Goal: Information Seeking & Learning: Learn about a topic

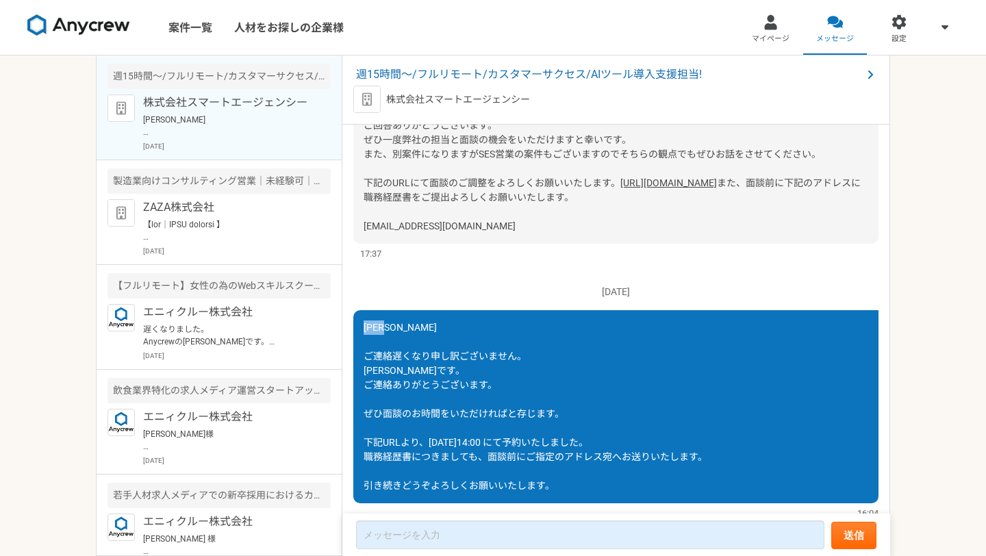
scroll to position [291, 0]
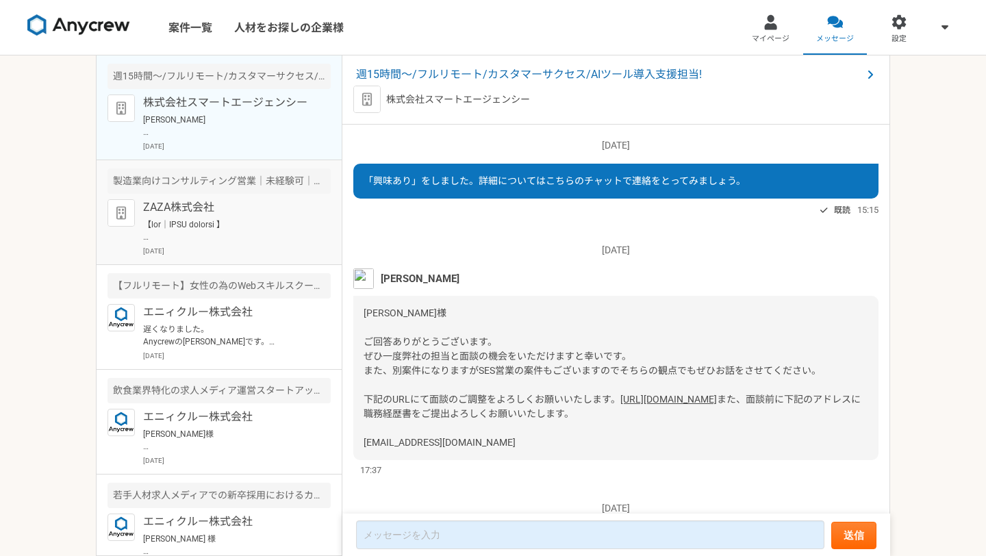
scroll to position [291, 0]
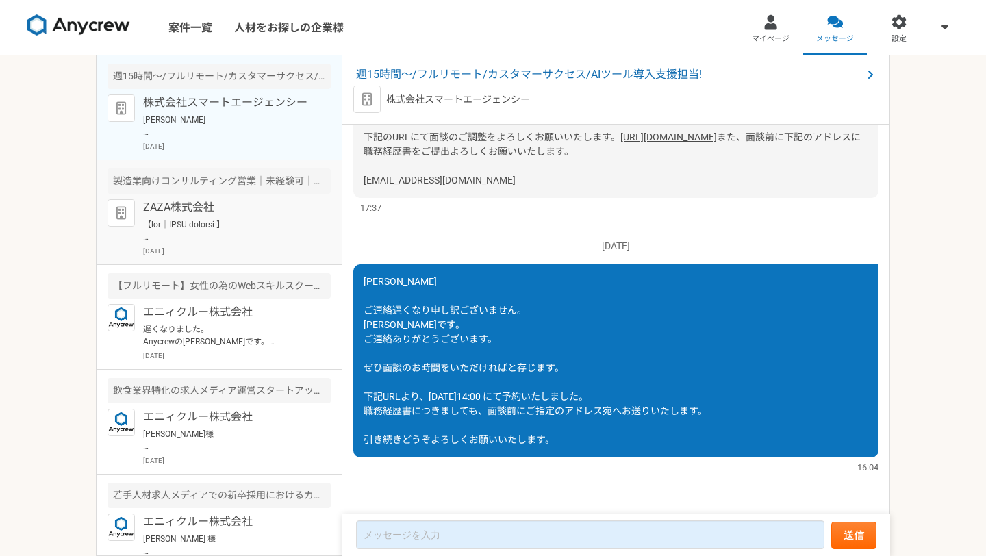
click at [255, 213] on p "ZAZA株式会社" at bounding box center [227, 207] width 169 height 16
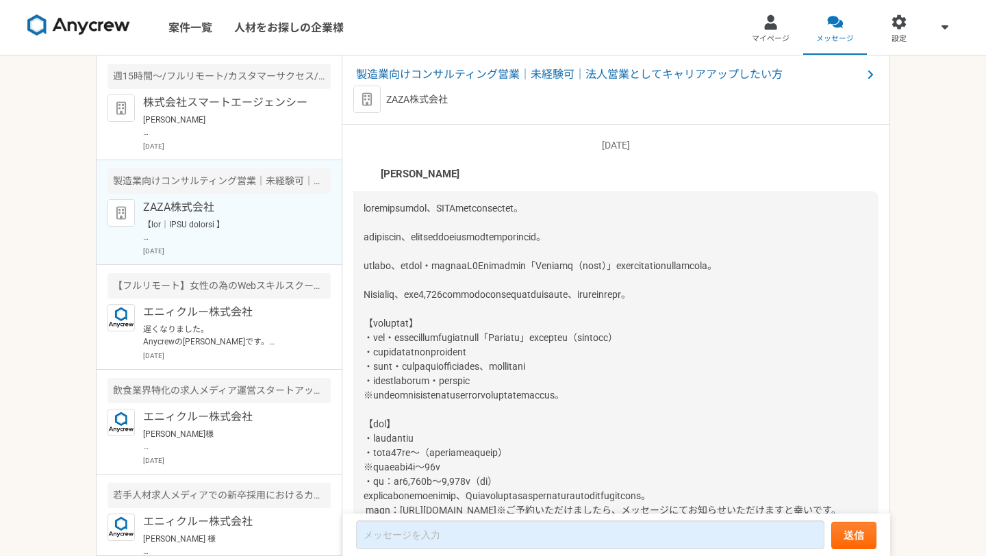
scroll to position [674, 0]
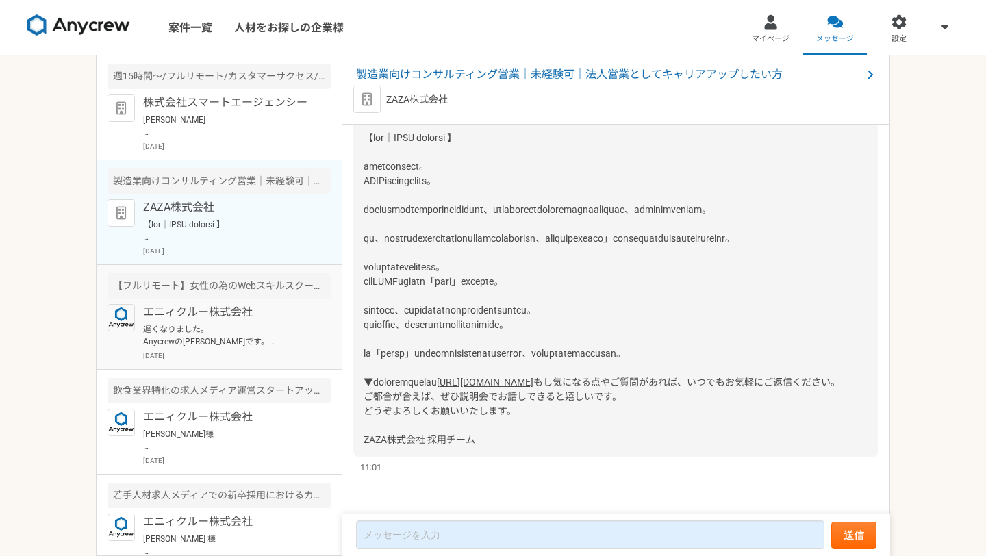
click at [266, 323] on p "遅くなりました。 Anycrewの[PERSON_NAME]です。 すぐの稼働月100は難しいかもしれないですが、徐々に増やしていただくことは可能となります。…" at bounding box center [227, 335] width 169 height 25
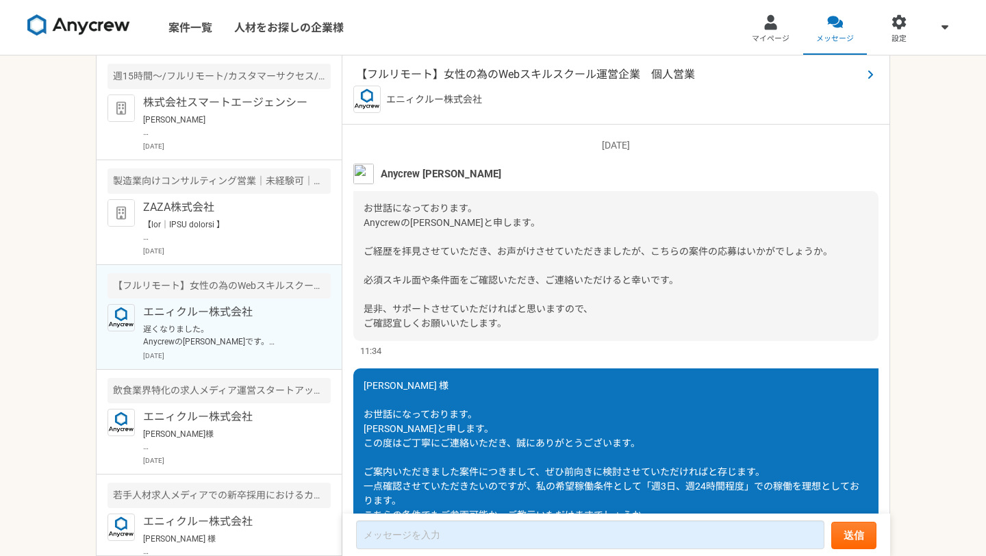
click at [584, 72] on span "【フルリモート】女性の為のWebスキルスクール運営企業　個人営業" at bounding box center [609, 74] width 506 height 16
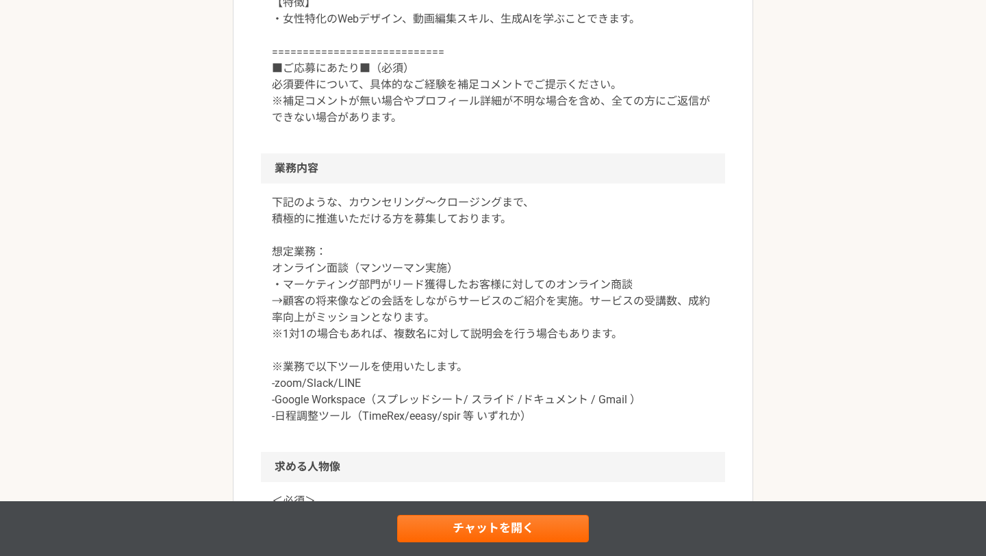
scroll to position [628, 0]
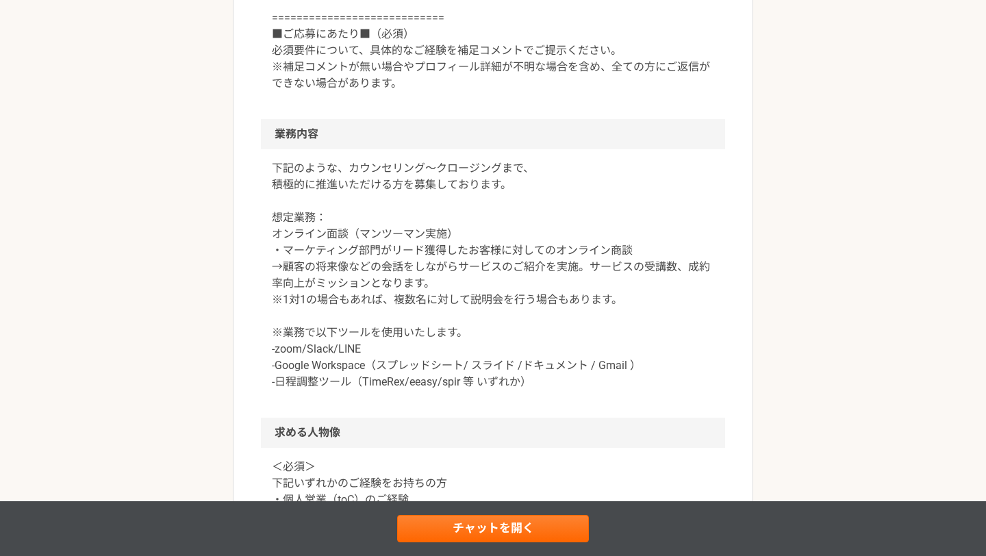
click at [492, 189] on p "下記のような、カウンセリング〜クロージングまで、 積極的に推進いただける方を募集しております。 想定業務： オンライン面談（マンツーマン実施） ・マーケティン…" at bounding box center [493, 275] width 442 height 230
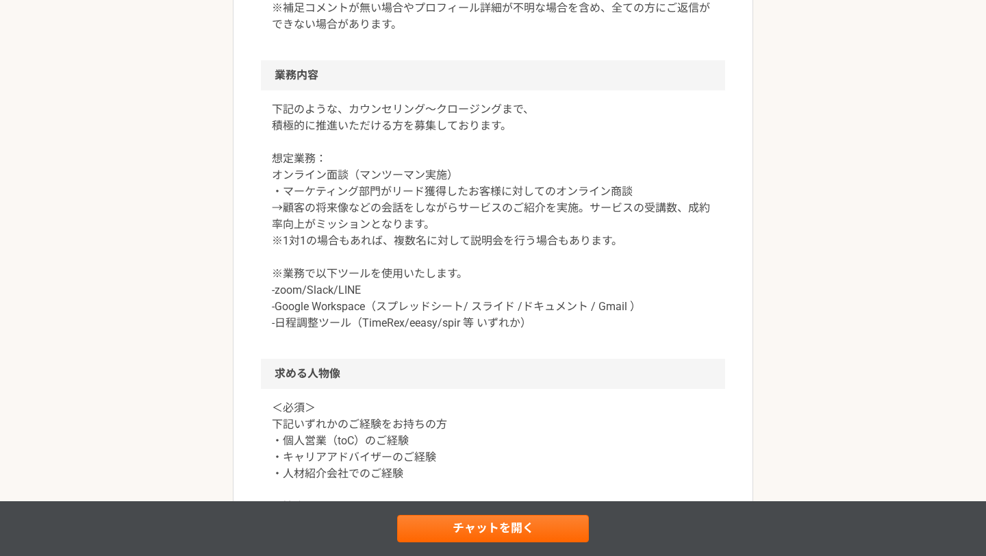
scroll to position [711, 0]
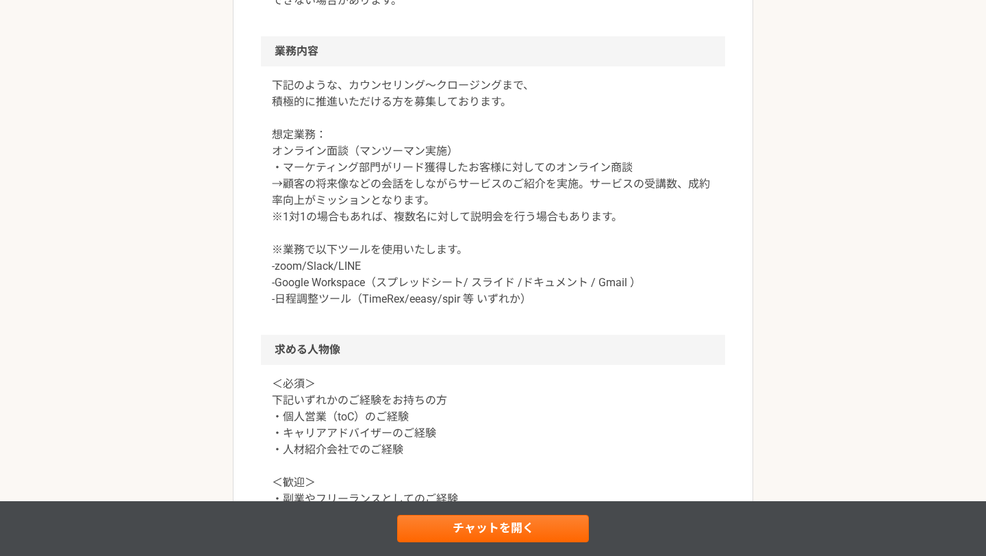
click at [474, 225] on p "下記のような、カウンセリング〜クロージングまで、 積極的に推進いただける方を募集しております。 想定業務： オンライン面談（マンツーマン実施） ・マーケティン…" at bounding box center [493, 192] width 442 height 230
click at [444, 205] on p "下記のような、カウンセリング〜クロージングまで、 積極的に推進いただける方を募集しております。 想定業務： オンライン面談（マンツーマン実施） ・マーケティン…" at bounding box center [493, 192] width 442 height 230
click at [454, 222] on p "下記のような、カウンセリング〜クロージングまで、 積極的に推進いただける方を募集しております。 想定業務： オンライン面談（マンツーマン実施） ・マーケティン…" at bounding box center [493, 192] width 442 height 230
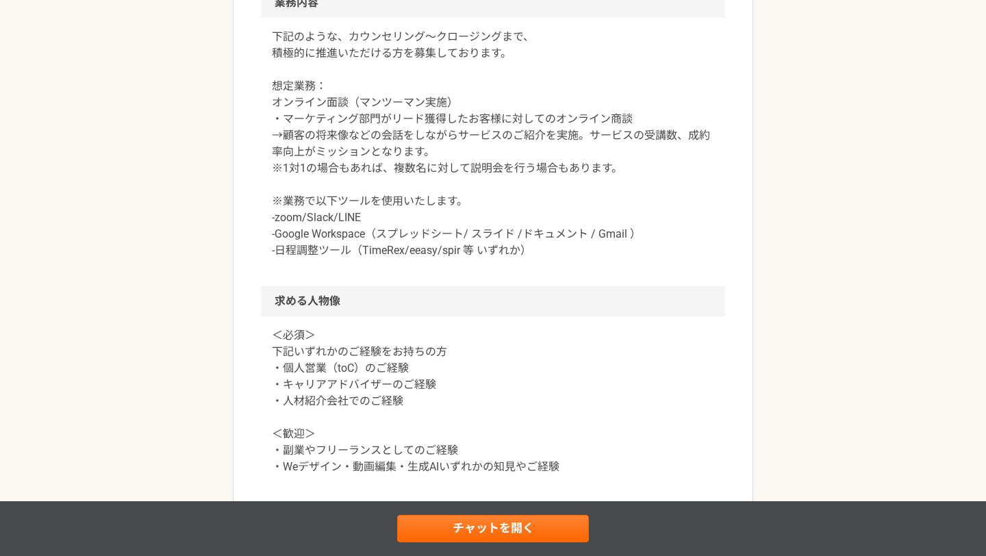
scroll to position [812, 0]
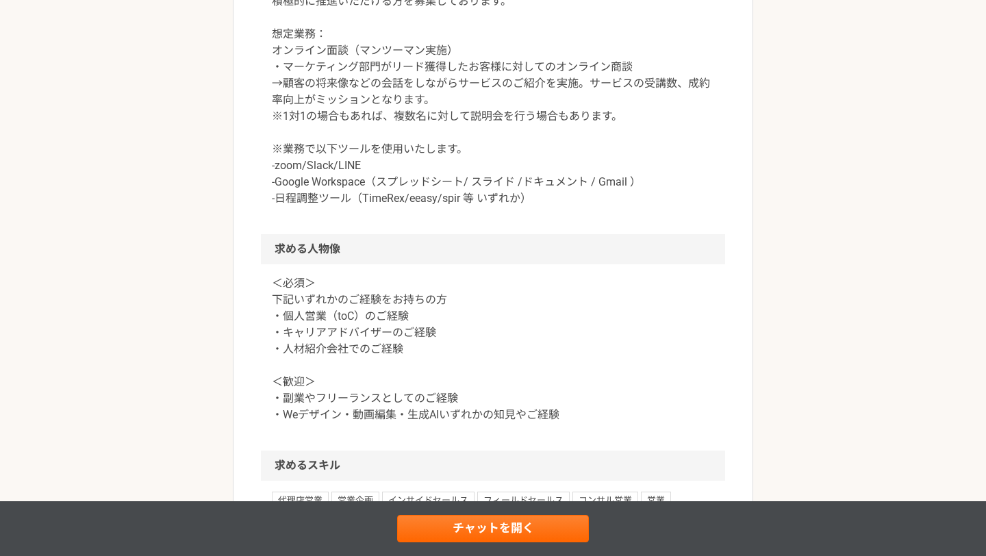
click at [434, 218] on div "下記のような、カウンセリング〜クロージングまで、 積極的に推進いただける方を募集しております。 想定業務： オンライン面談（マンツーマン実施） ・マーケティン…" at bounding box center [493, 100] width 464 height 268
click at [385, 189] on p "下記のような、カウンセリング〜クロージングまで、 積極的に推進いただける方を募集しております。 想定業務： オンライン面談（マンツーマン実施） ・マーケティン…" at bounding box center [493, 92] width 442 height 230
click at [367, 170] on p "下記のような、カウンセリング〜クロージングまで、 積極的に推進いただける方を募集しております。 想定業務： オンライン面談（マンツーマン実施） ・マーケティン…" at bounding box center [493, 92] width 442 height 230
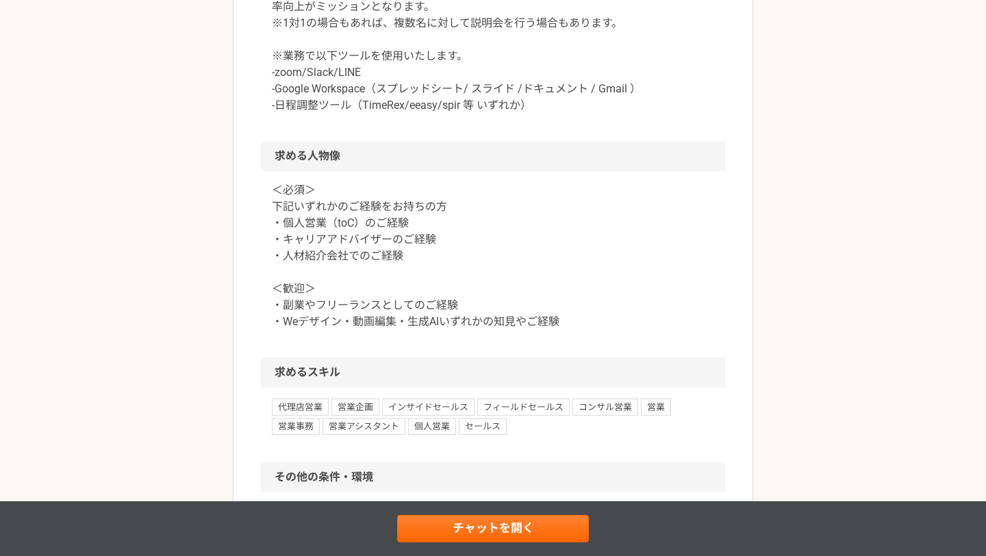
click at [374, 212] on p "＜必須＞ 下記いずれかのご経験をお持ちの方 ・個人営業（toC）のご経験 ・キャリアアドバイザーのご経験 ・人材紹介会社でのご経験 ＜歓迎＞ ・副業やフリーラ…" at bounding box center [493, 256] width 442 height 148
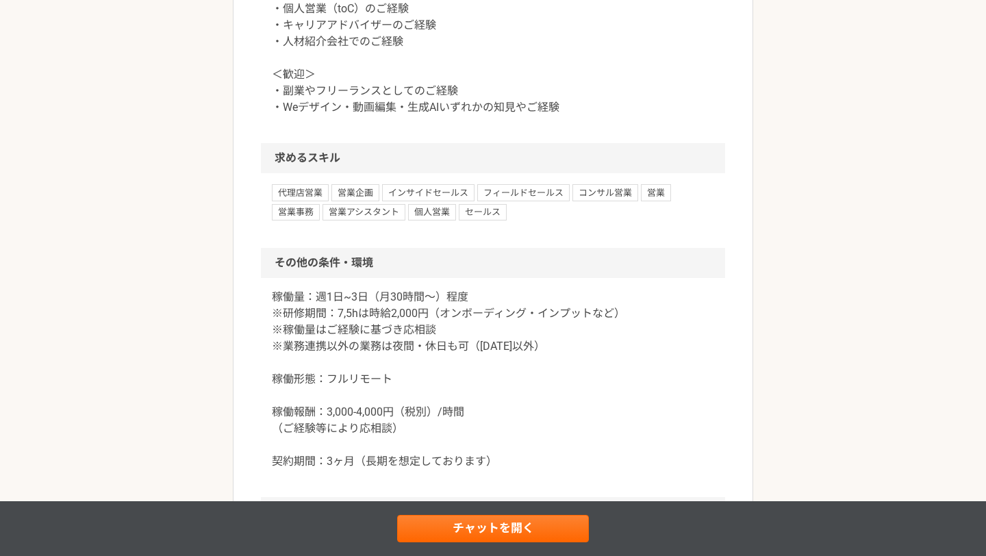
scroll to position [1251, 0]
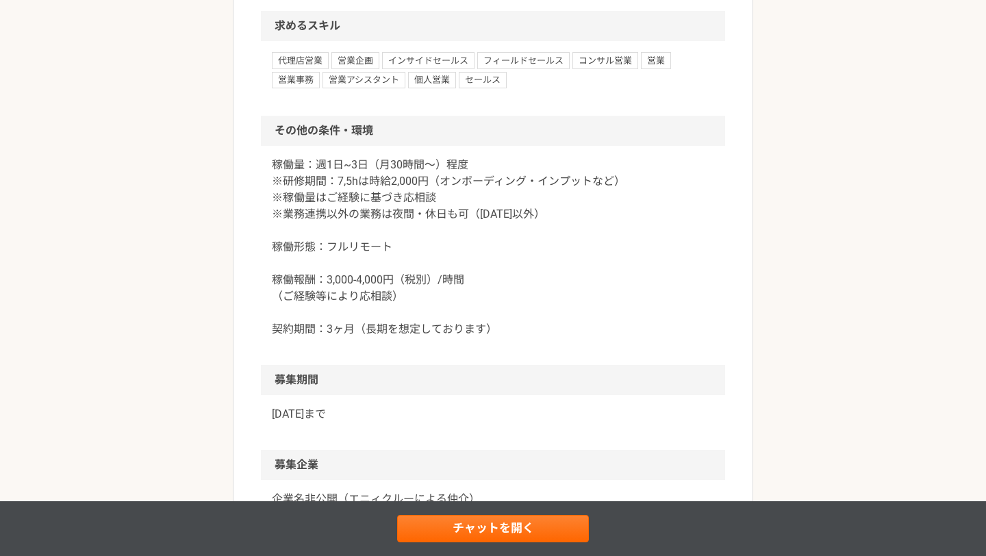
click at [383, 190] on p "稼働量：週1日~3日（月30時間〜）程度 ※研修期間：7,5hは時給2,000円（オンボーディング・インプットなど） ※稼働量はご経験に基づき応相談 ※業務連…" at bounding box center [493, 247] width 442 height 181
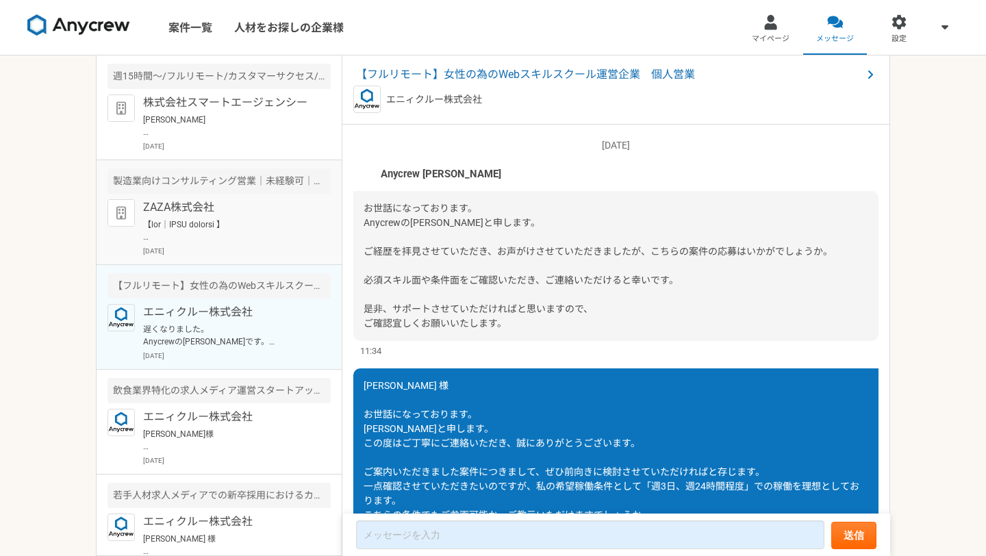
scroll to position [366, 0]
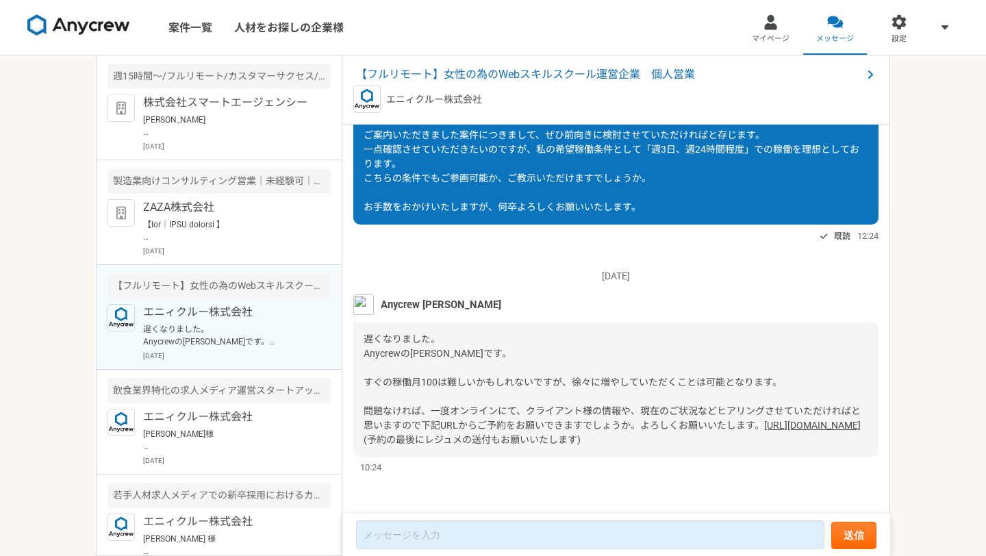
click at [622, 441] on div "遅くなりました。 Anycrewの[PERSON_NAME]です。 すぐの稼働月100は難しいかもしれないですが、徐々に増やしていただくことは可能となります。…" at bounding box center [615, 390] width 525 height 136
click at [764, 425] on link "[URL][DOMAIN_NAME]" at bounding box center [812, 425] width 97 height 11
click at [609, 379] on span "遅くなりました。 Anycrewの[PERSON_NAME]です。 すぐの稼働月100は難しいかもしれないですが、徐々に増やしていただくことは可能となります。…" at bounding box center [611, 381] width 497 height 97
click at [644, 422] on div "遅くなりました。 Anycrewの[PERSON_NAME]です。 すぐの稼働月100は難しいかもしれないですが、徐々に増やしていただくことは可能となります。…" at bounding box center [615, 390] width 525 height 136
click at [503, 294] on div "Anycrew [PERSON_NAME]" at bounding box center [615, 304] width 525 height 21
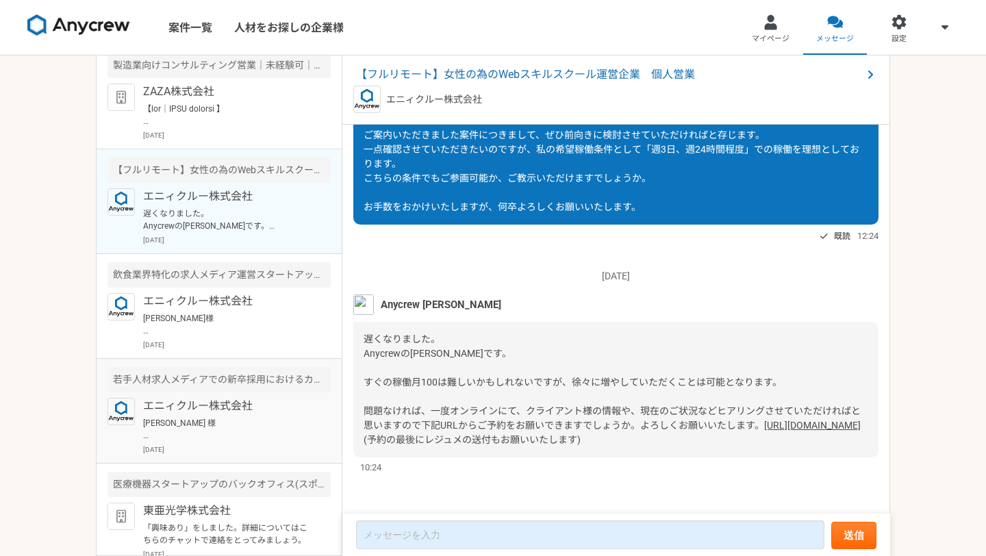
scroll to position [278, 0]
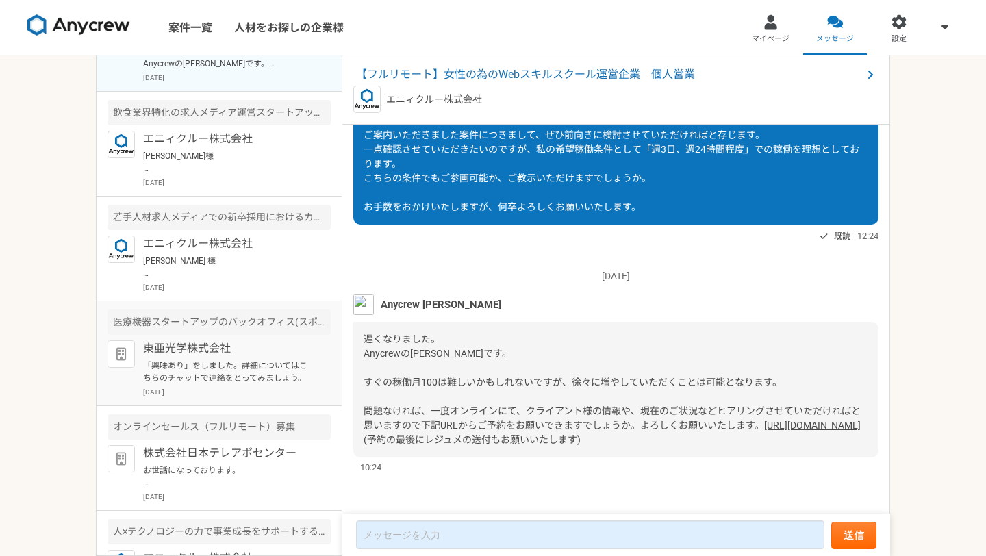
click at [242, 366] on p "「興味あり」をしました。詳細についてはこちらのチャットで連絡をとってみましょう。" at bounding box center [227, 371] width 169 height 25
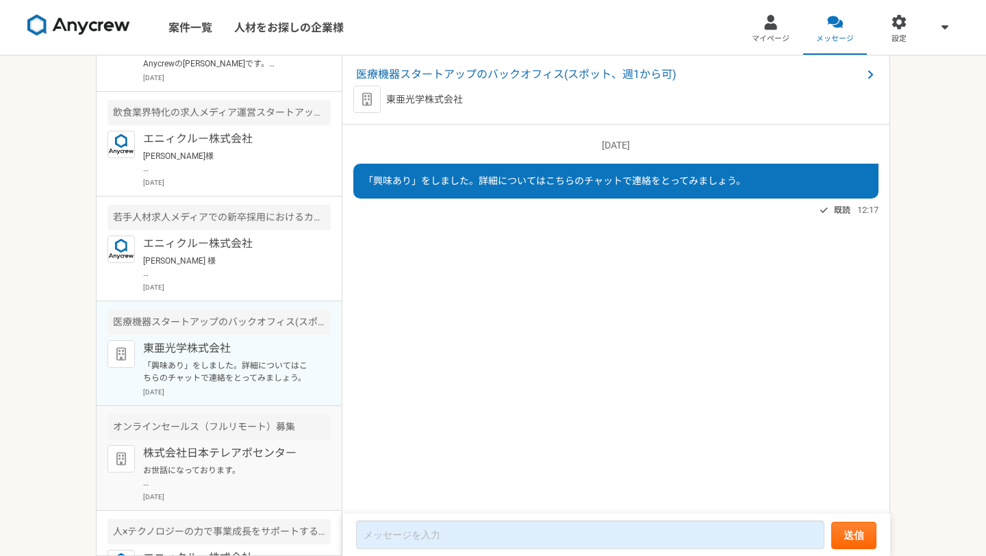
click at [242, 452] on p "株式会社日本テレアポセンター" at bounding box center [227, 453] width 169 height 16
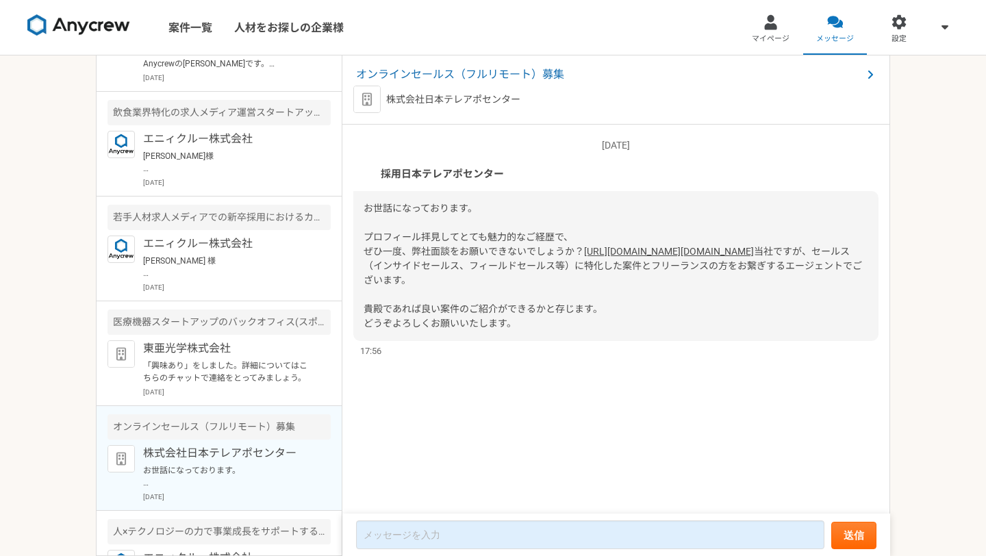
scroll to position [629, 0]
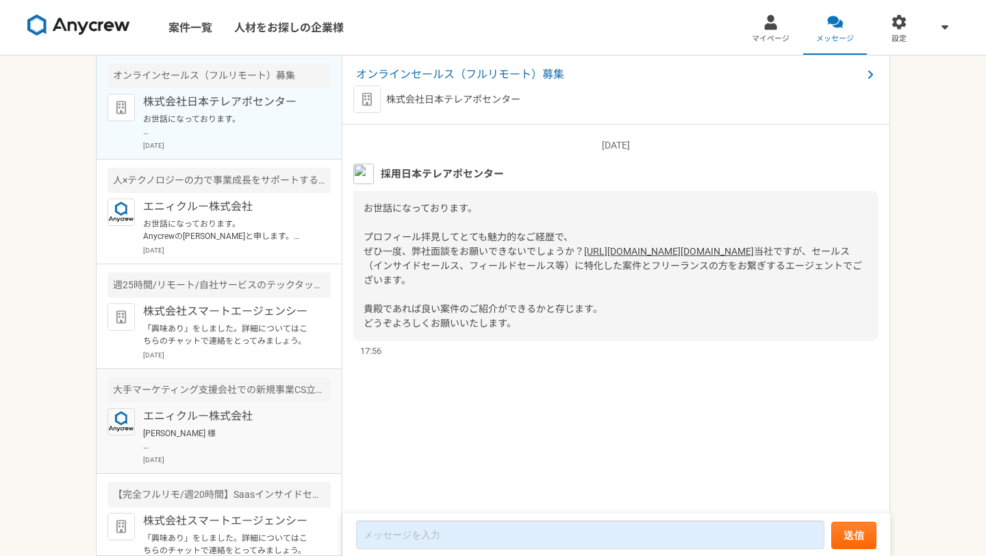
click at [259, 432] on p "[PERSON_NAME] 様 お世話になっております。 [PERSON_NAME]と申します。 この度はご連絡いただき、誠にありがとうございます。 ご案内い…" at bounding box center [227, 439] width 169 height 25
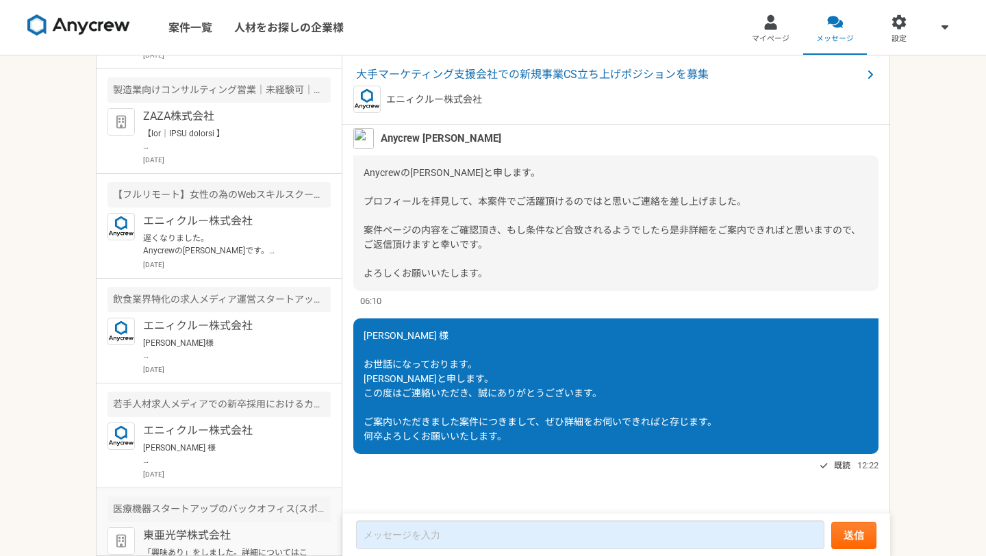
scroll to position [3, 0]
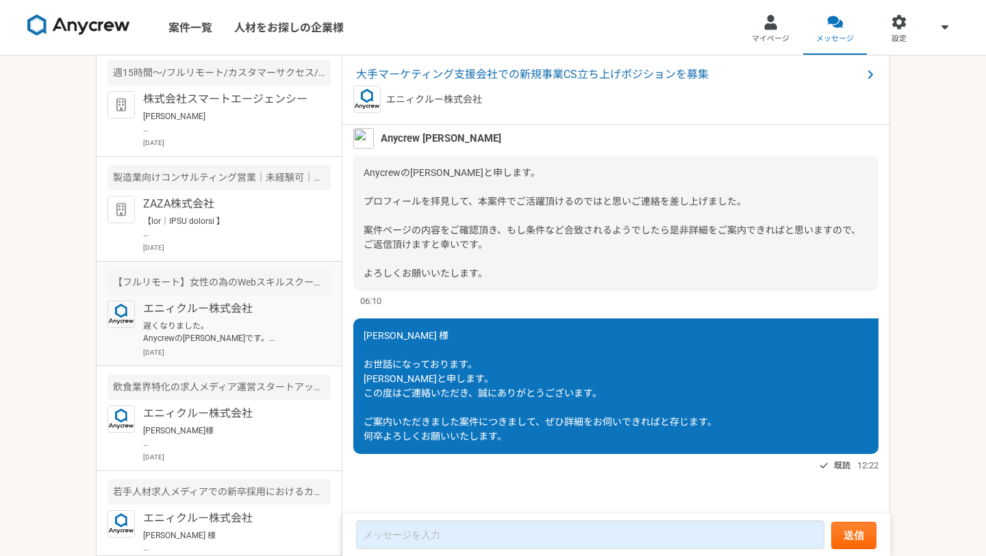
click at [263, 340] on p "遅くなりました。 Anycrewの[PERSON_NAME]です。 すぐの稼働月100は難しいかもしれないですが、徐々に増やしていただくことは可能となります。…" at bounding box center [227, 332] width 169 height 25
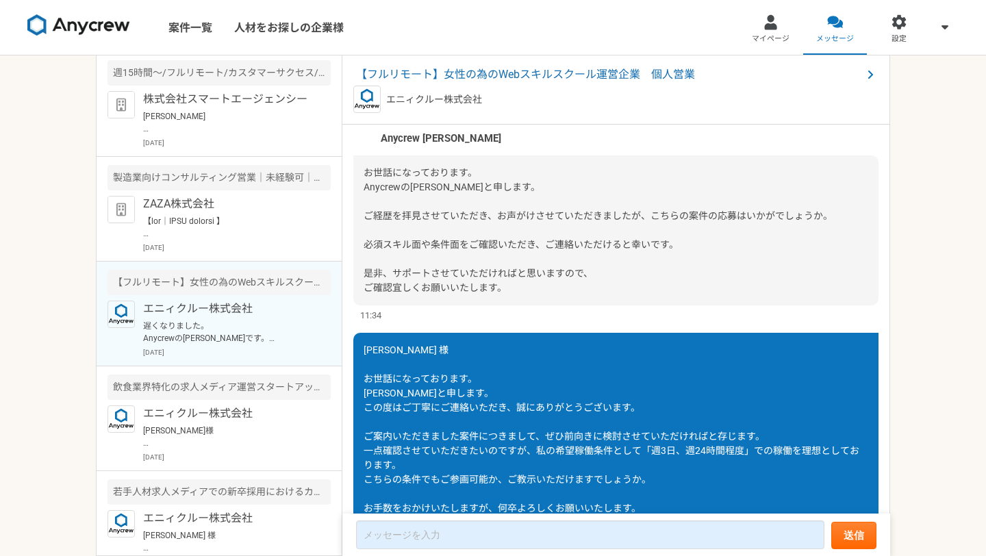
scroll to position [366, 0]
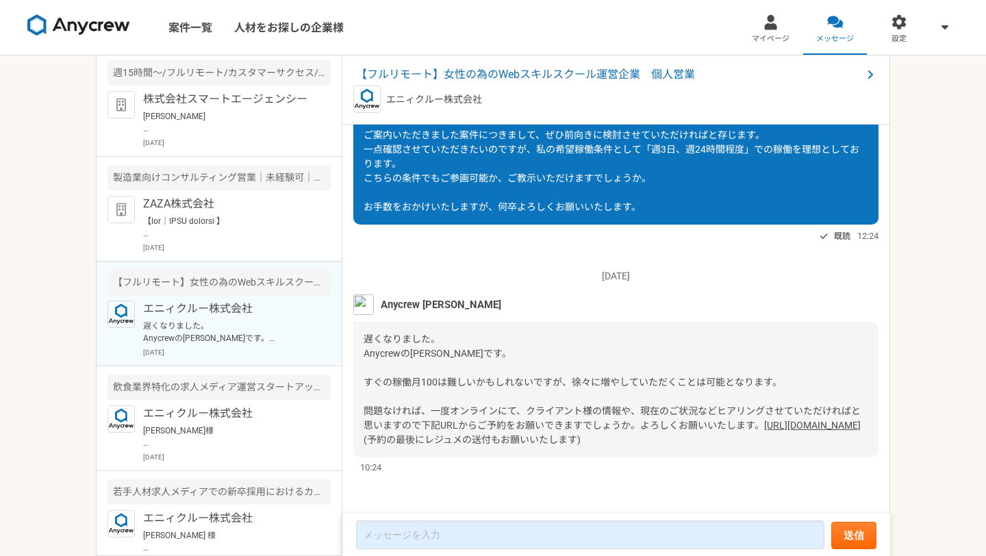
click at [507, 327] on div "遅くなりました。 Anycrewの[PERSON_NAME]です。 すぐの稼働月100は難しいかもしれないですが、徐々に増やしていただくことは可能となります。…" at bounding box center [615, 390] width 525 height 136
click at [463, 70] on span "【フルリモート】女性の為のWebスキルスクール運営企業　個人営業" at bounding box center [609, 74] width 506 height 16
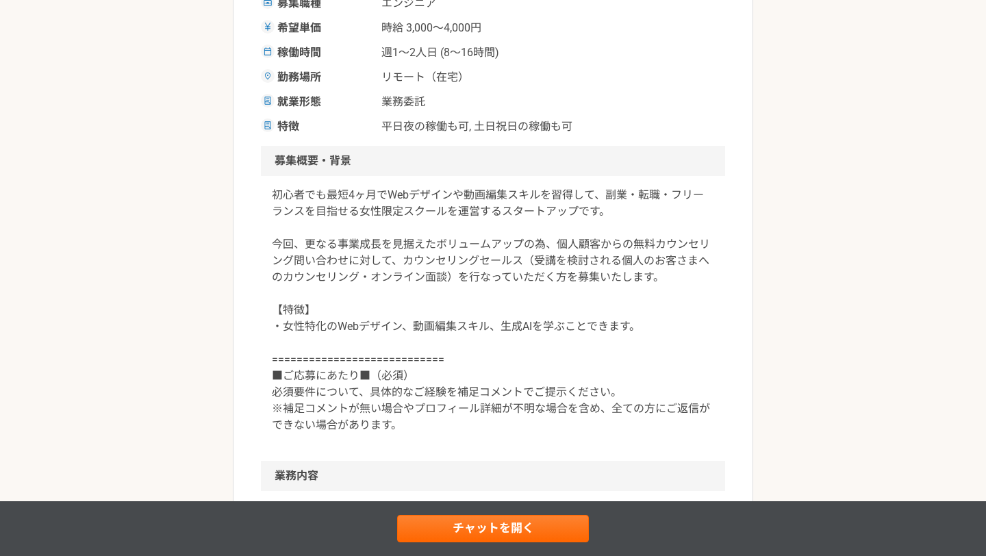
scroll to position [288, 0]
click at [511, 246] on p "初心者でも最短4ヶ月でWebデザインや動画編集スキルを習得して、副業・転職・フリーランスを目指せる女性限定スクールを運営するスタートアップです。 今回、更なる…" at bounding box center [493, 308] width 442 height 246
click at [524, 290] on p "初心者でも最短4ヶ月でWebデザインや動画編集スキルを習得して、副業・転職・フリーランスを目指せる女性限定スクールを運営するスタートアップです。 今回、更なる…" at bounding box center [493, 308] width 442 height 246
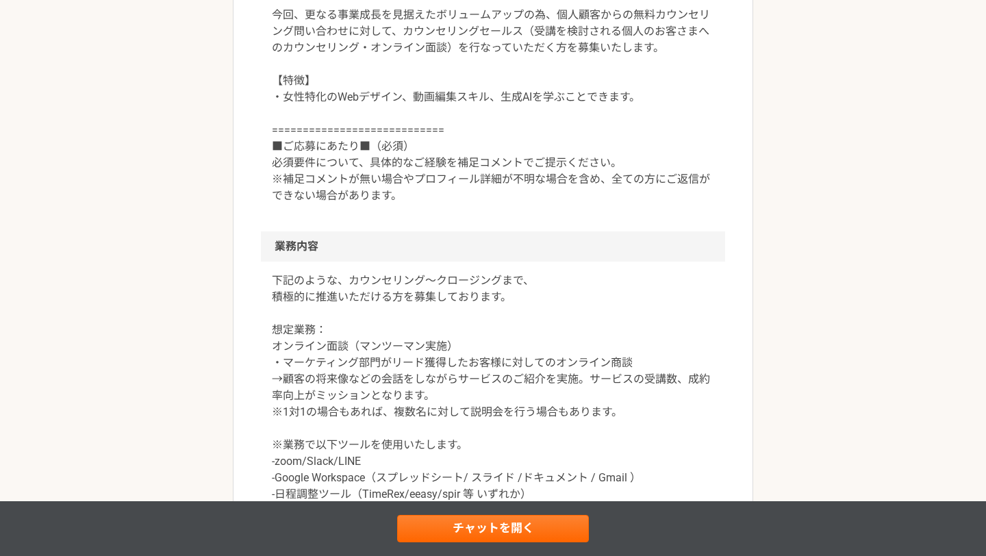
scroll to position [574, 0]
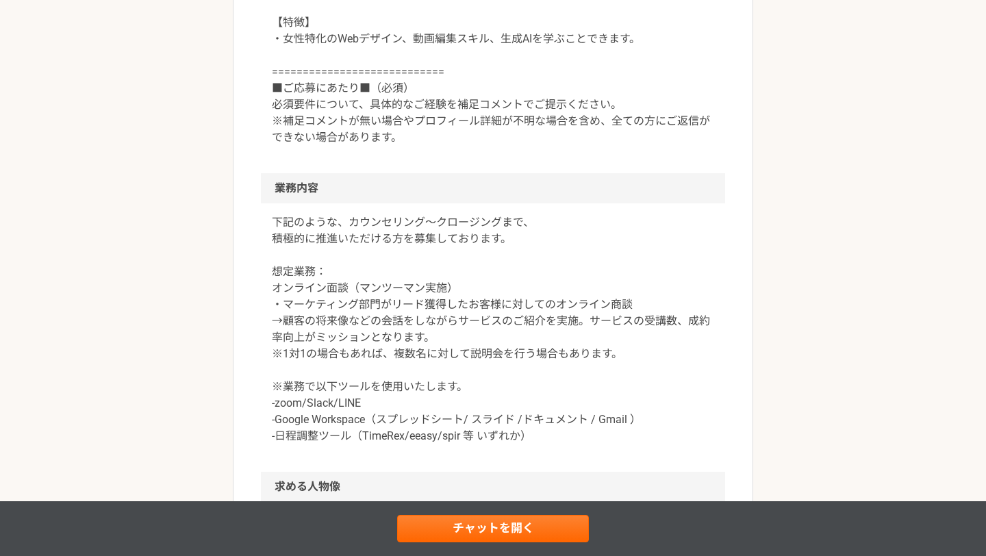
click at [467, 341] on p "下記のような、カウンセリング〜クロージングまで、 積極的に推進いただける方を募集しております。 想定業務： オンライン面談（マンツーマン実施） ・マーケティン…" at bounding box center [493, 329] width 442 height 230
click at [460, 333] on p "下記のような、カウンセリング〜クロージングまで、 積極的に推進いただける方を募集しております。 想定業務： オンライン面談（マンツーマン実施） ・マーケティン…" at bounding box center [493, 329] width 442 height 230
click at [476, 357] on p "下記のような、カウンセリング〜クロージングまで、 積極的に推進いただける方を募集しております。 想定業務： オンライン面談（マンツーマン実施） ・マーケティン…" at bounding box center [493, 329] width 442 height 230
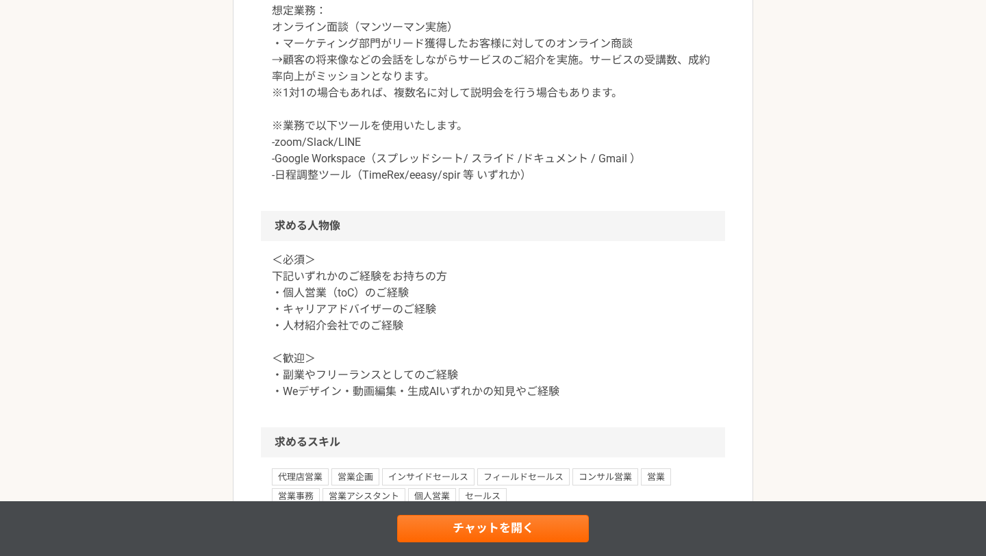
scroll to position [882, 0]
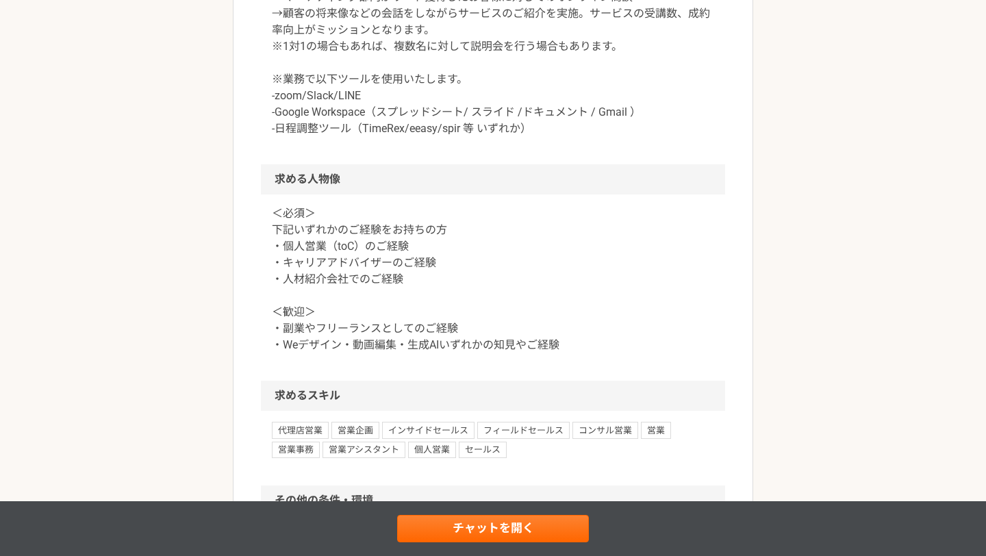
click at [514, 376] on div "＜必須＞ 下記いずれかのご経験をお持ちの方 ・個人営業（toC）のご経験 ・キャリアアドバイザーのご経験 ・人材紹介会社でのご経験 ＜歓迎＞ ・副業やフリーラ…" at bounding box center [493, 287] width 464 height 186
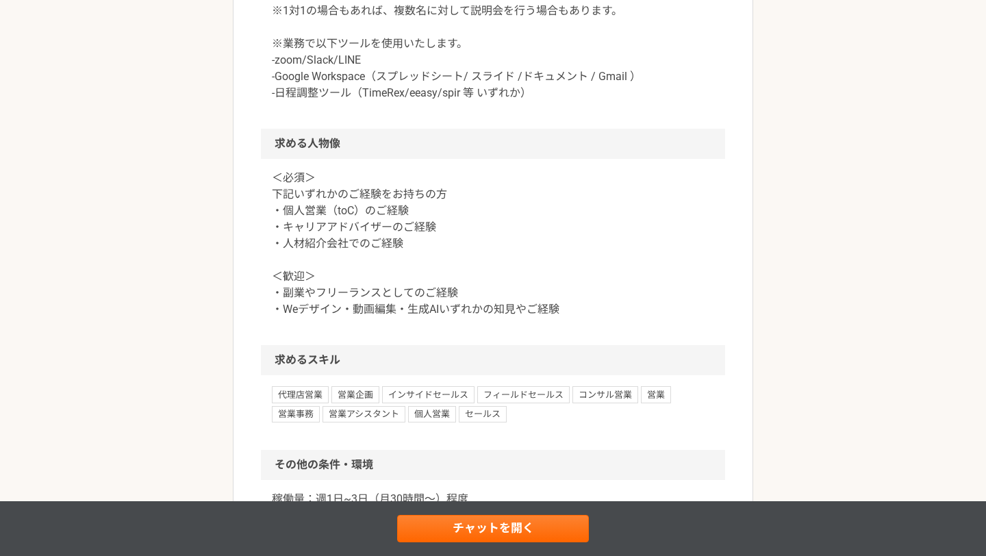
scroll to position [923, 0]
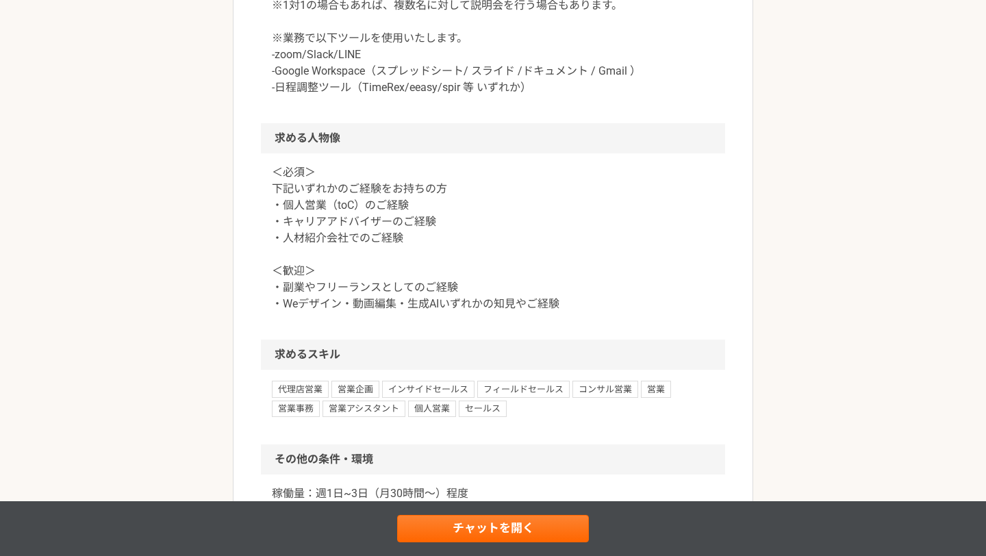
click at [488, 335] on div "＜必須＞ 下記いずれかのご経験をお持ちの方 ・個人営業（toC）のご経験 ・キャリアアドバイザーのご経験 ・人材紹介会社でのご経験 ＜歓迎＞ ・副業やフリーラ…" at bounding box center [493, 246] width 464 height 186
click at [457, 320] on div "＜必須＞ 下記いずれかのご経験をお持ちの方 ・個人営業（toC）のご経験 ・キャリアアドバイザーのご経験 ・人材紹介会社でのご経験 ＜歓迎＞ ・副業やフリーラ…" at bounding box center [493, 246] width 464 height 186
click at [422, 325] on div "＜必須＞ 下記いずれかのご経験をお持ちの方 ・個人営業（toC）のご経験 ・キャリアアドバイザーのご経験 ・人材紹介会社でのご経験 ＜歓迎＞ ・副業やフリーラ…" at bounding box center [493, 246] width 464 height 186
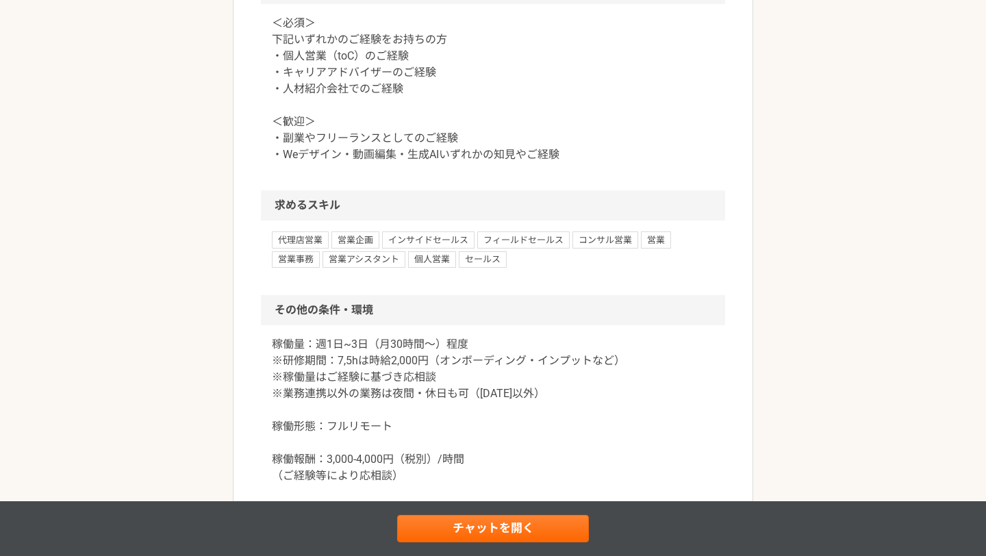
scroll to position [1129, 0]
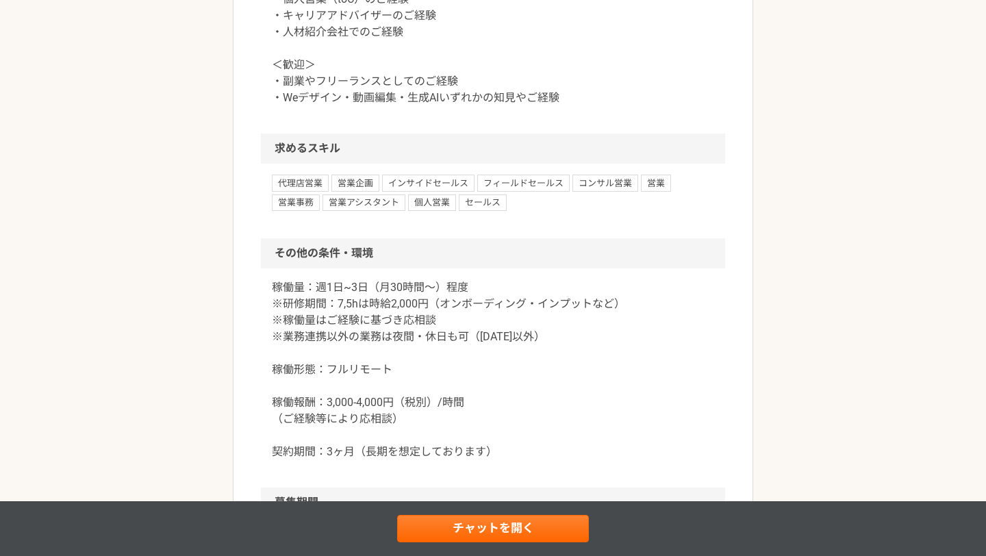
click at [414, 285] on p "稼働量：週1日~3日（月30時間〜）程度 ※研修期間：7,5hは時給2,000円（オンボーディング・インプットなど） ※稼働量はご経験に基づき応相談 ※業務連…" at bounding box center [493, 369] width 442 height 181
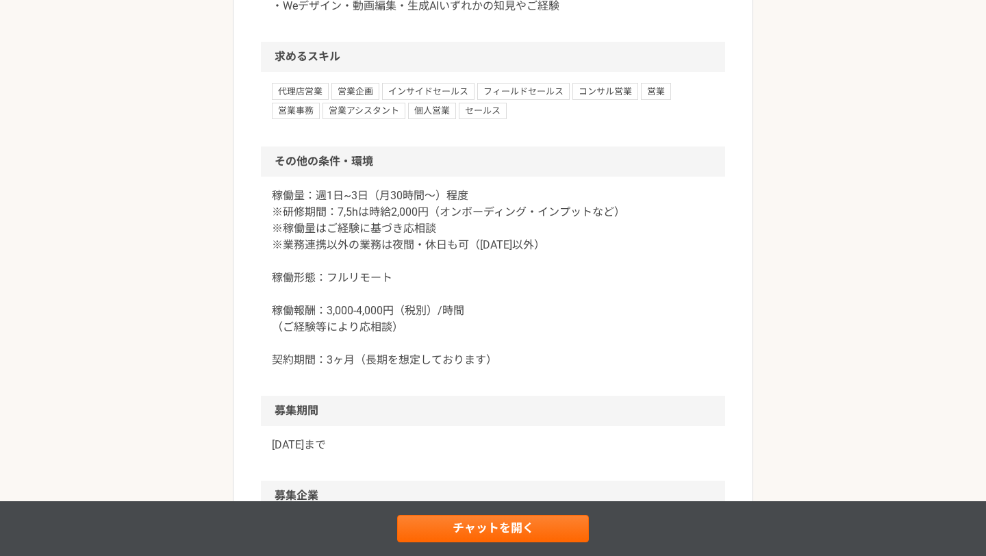
scroll to position [1269, 0]
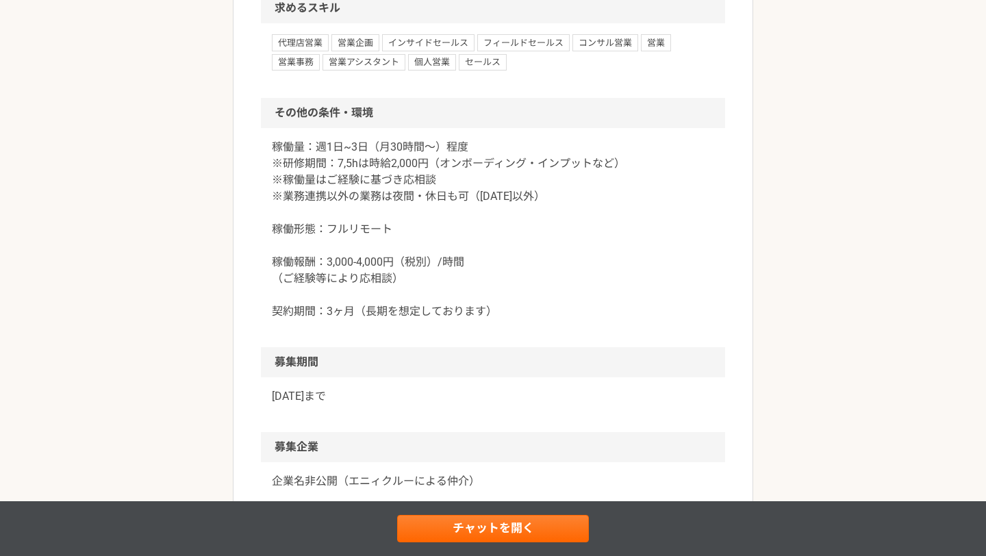
click at [460, 344] on div "稼働量：週1日~3日（月30時間〜）程度 ※研修期間：7,5hは時給2,000円（オンボーディング・インプットなど） ※稼働量はご経験に基づき応相談 ※業務連…" at bounding box center [493, 237] width 464 height 219
click at [442, 316] on p "稼働量：週1日~3日（月30時間〜）程度 ※研修期間：7,5hは時給2,000円（オンボーディング・インプットなど） ※稼働量はご経験に基づき応相談 ※業務連…" at bounding box center [493, 229] width 442 height 181
click at [430, 298] on p "稼働量：週1日~3日（月30時間〜）程度 ※研修期間：7,5hは時給2,000円（オンボーディング・インプットなど） ※稼働量はご経験に基づき応相談 ※業務連…" at bounding box center [493, 229] width 442 height 181
click at [363, 275] on p "稼働量：週1日~3日（月30時間〜）程度 ※研修期間：7,5hは時給2,000円（オンボーディング・インプットなど） ※稼働量はご経験に基づき応相談 ※業務連…" at bounding box center [493, 229] width 442 height 181
click at [449, 301] on p "稼働量：週1日~3日（月30時間〜）程度 ※研修期間：7,5hは時給2,000円（オンボーディング・インプットなど） ※稼働量はご経験に基づき応相談 ※業務連…" at bounding box center [493, 229] width 442 height 181
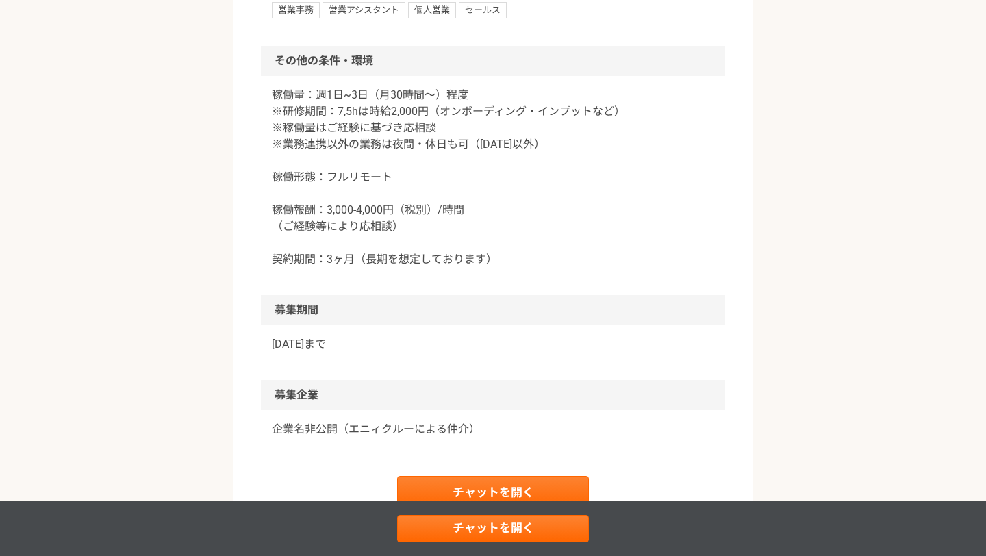
scroll to position [1256, 0]
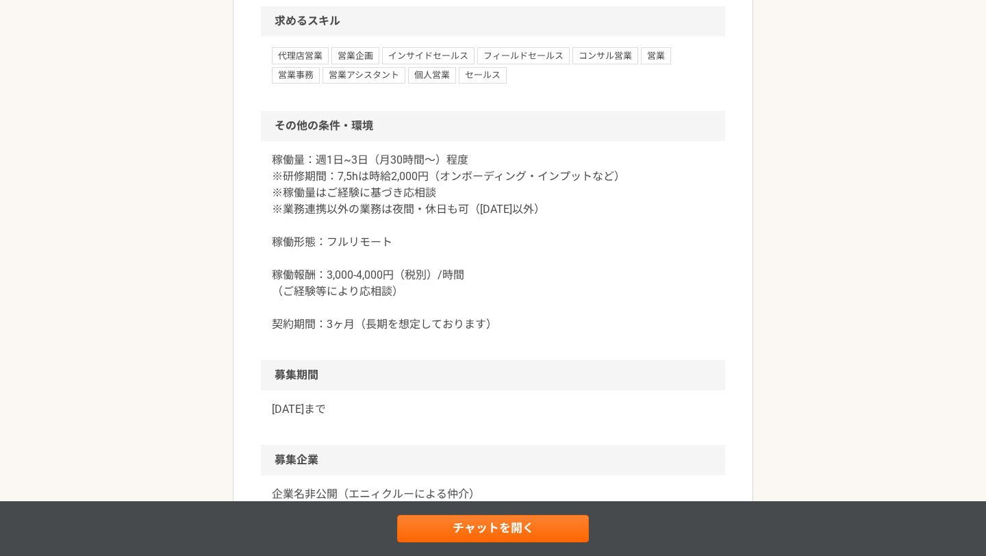
click at [381, 194] on p "稼働量：週1日~3日（月30時間〜）程度 ※研修期間：7,5hは時給2,000円（オンボーディング・インプットなど） ※稼働量はご経験に基づき応相談 ※業務連…" at bounding box center [493, 242] width 442 height 181
click at [465, 322] on p "稼働量：週1日~3日（月30時間〜）程度 ※研修期間：7,5hは時給2,000円（オンボーディング・インプットなど） ※稼働量はご経験に基づき応相談 ※業務連…" at bounding box center [493, 242] width 442 height 181
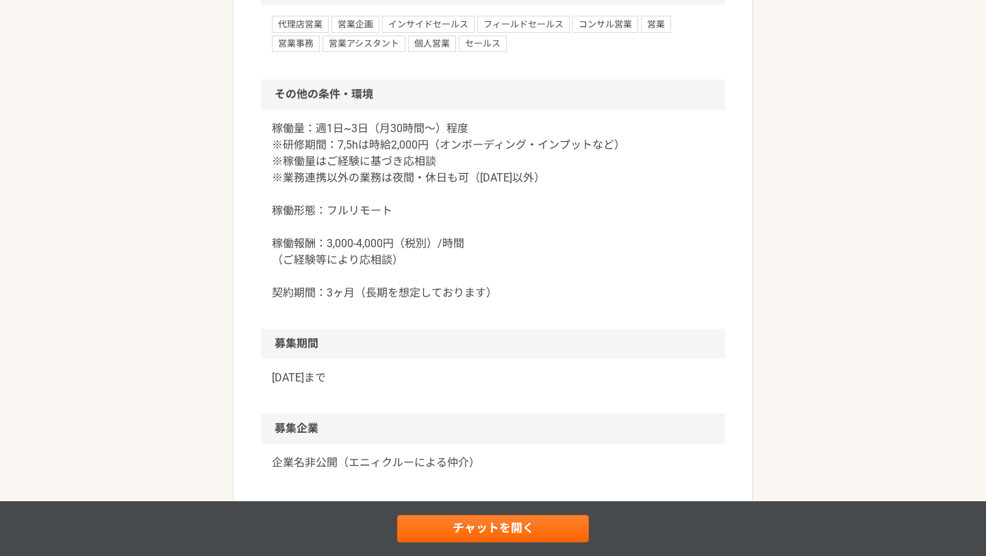
scroll to position [1311, 0]
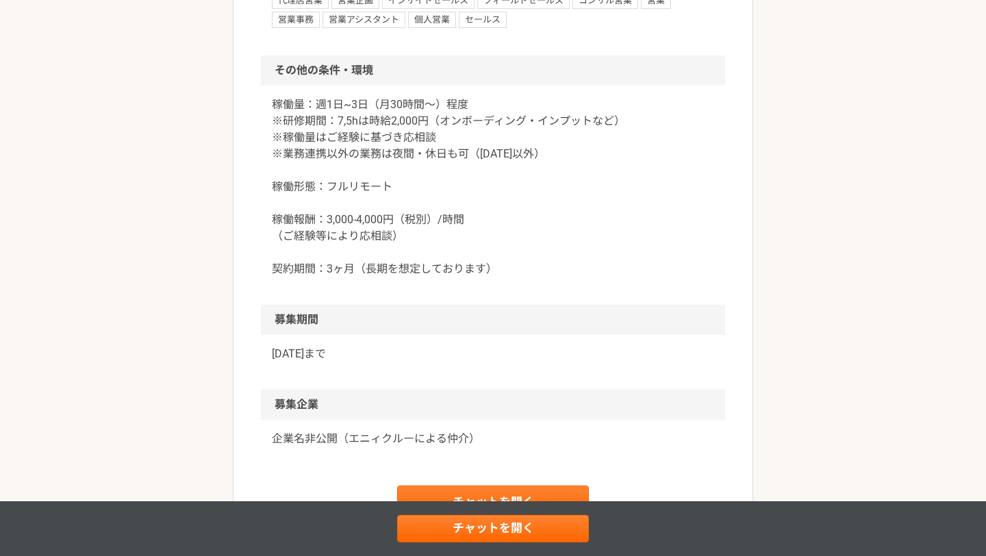
click at [413, 198] on p "稼働量：週1日~3日（月30時間〜）程度 ※研修期間：7,5hは時給2,000円（オンボーディング・インプットなど） ※稼働量はご経験に基づき応相談 ※業務連…" at bounding box center [493, 187] width 442 height 181
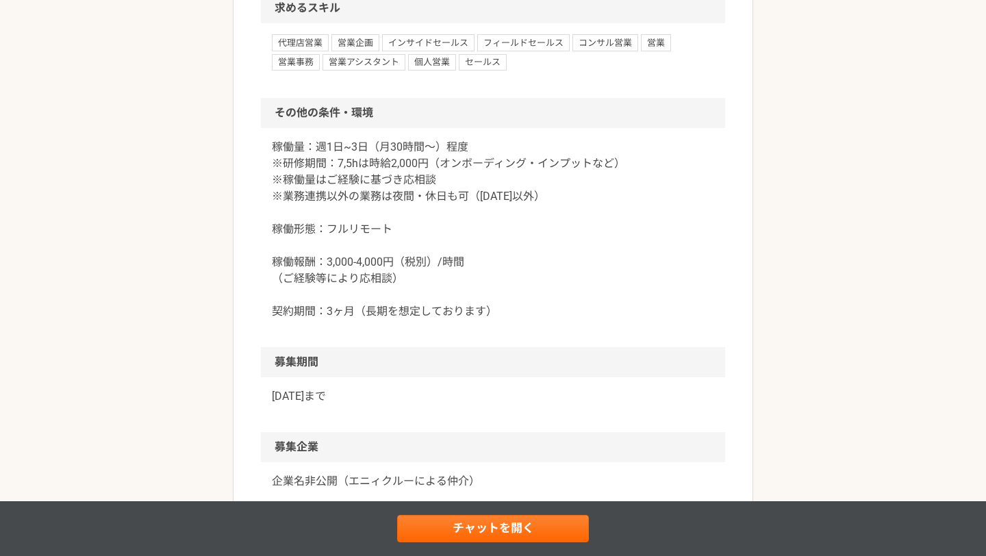
scroll to position [1242, 0]
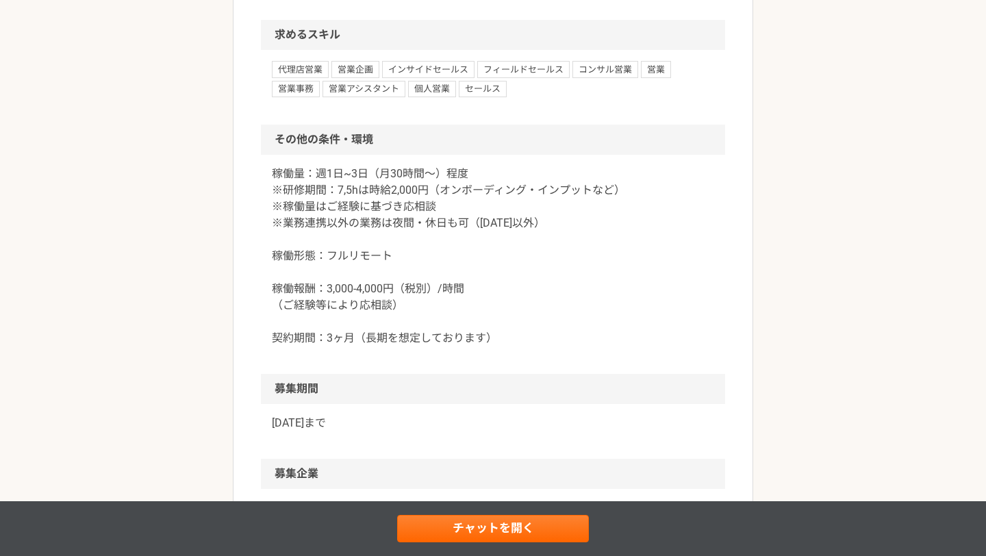
click at [433, 239] on p "稼働量：週1日~3日（月30時間〜）程度 ※研修期間：7,5hは時給2,000円（オンボーディング・インプットなど） ※稼働量はご経験に基づき応相談 ※業務連…" at bounding box center [493, 256] width 442 height 181
click at [433, 238] on p "稼働量：週1日~3日（月30時間〜）程度 ※研修期間：7,5hは時給2,000円（オンボーディング・インプットなど） ※稼働量はご経験に基づき応相談 ※業務連…" at bounding box center [493, 256] width 442 height 181
click at [419, 216] on p "稼働量：週1日~3日（月30時間〜）程度 ※研修期間：7,5hは時給2,000円（オンボーディング・インプットなど） ※稼働量はご経験に基づき応相談 ※業務連…" at bounding box center [493, 256] width 442 height 181
click at [428, 229] on p "稼働量：週1日~3日（月30時間〜）程度 ※研修期間：7,5hは時給2,000円（オンボーディング・インプットなど） ※稼働量はご経験に基づき応相談 ※業務連…" at bounding box center [493, 256] width 442 height 181
click at [371, 234] on p "稼働量：週1日~3日（月30時間〜）程度 ※研修期間：7,5hは時給2,000円（オンボーディング・インプットなど） ※稼働量はご経験に基づき応相談 ※業務連…" at bounding box center [493, 256] width 442 height 181
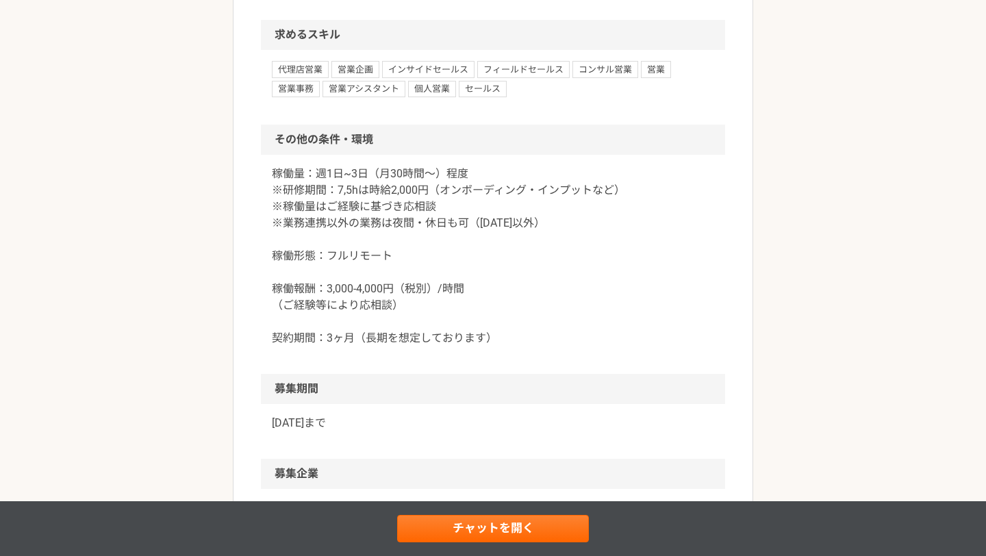
click at [388, 245] on p "稼働量：週1日~3日（月30時間〜）程度 ※研修期間：7,5hは時給2,000円（オンボーディング・インプットなど） ※稼働量はご経験に基づき応相談 ※業務連…" at bounding box center [493, 256] width 442 height 181
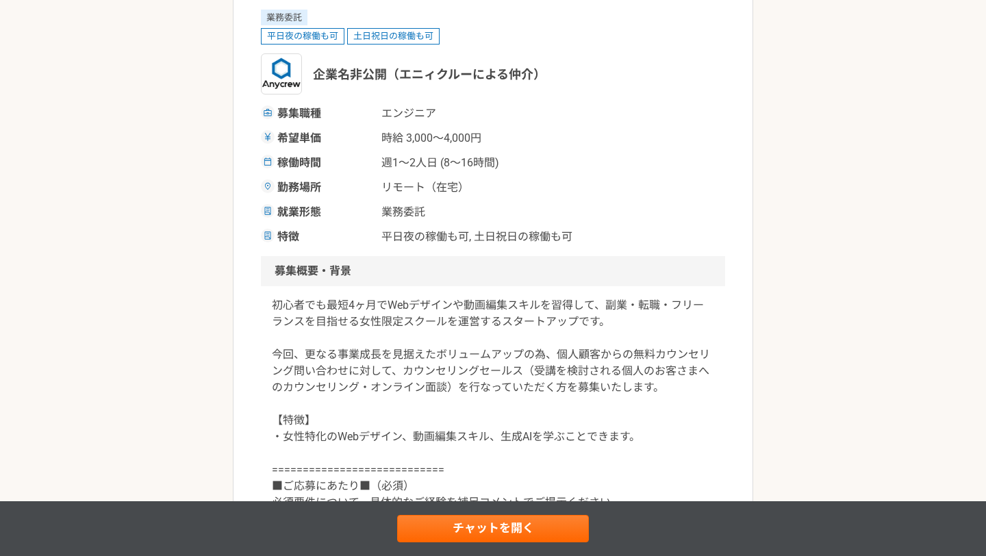
scroll to position [0, 0]
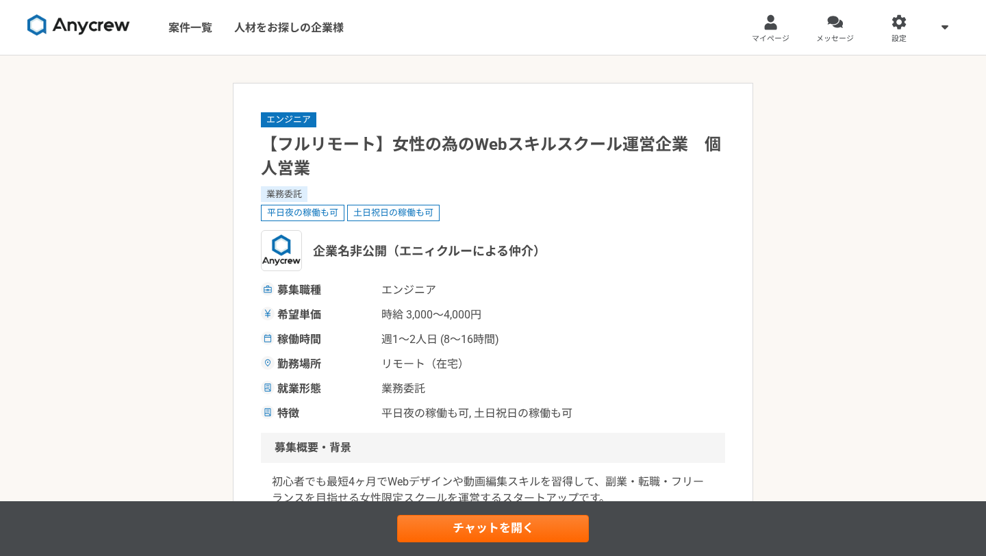
click at [426, 337] on span "週1〜2人日 (8〜16時間)" at bounding box center [449, 339] width 137 height 16
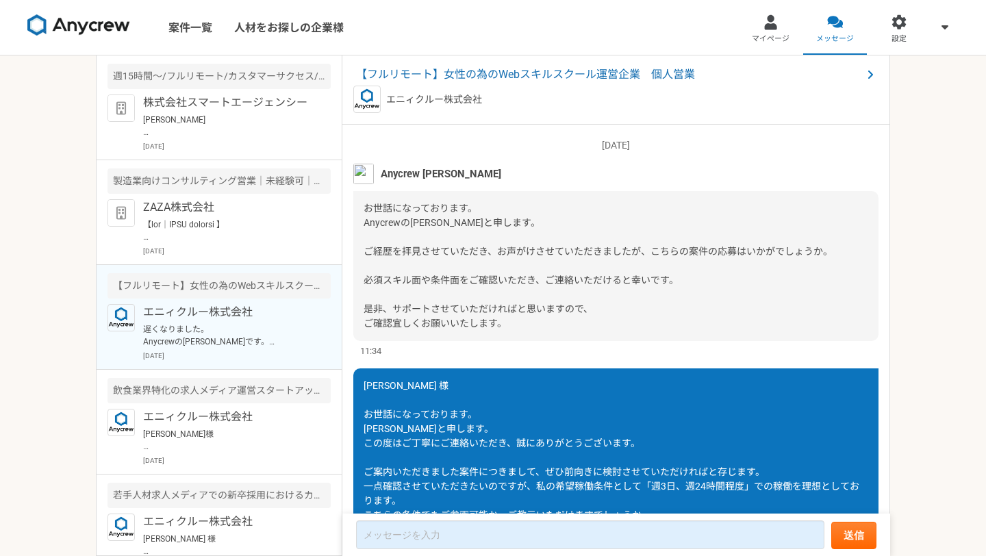
click at [535, 293] on div "お世話になっております。 Anycrewの[PERSON_NAME]と申します。 ご経歴を拝見させていただき、お声がけさせていただきましたが、こちらの案件の応…" at bounding box center [615, 266] width 525 height 150
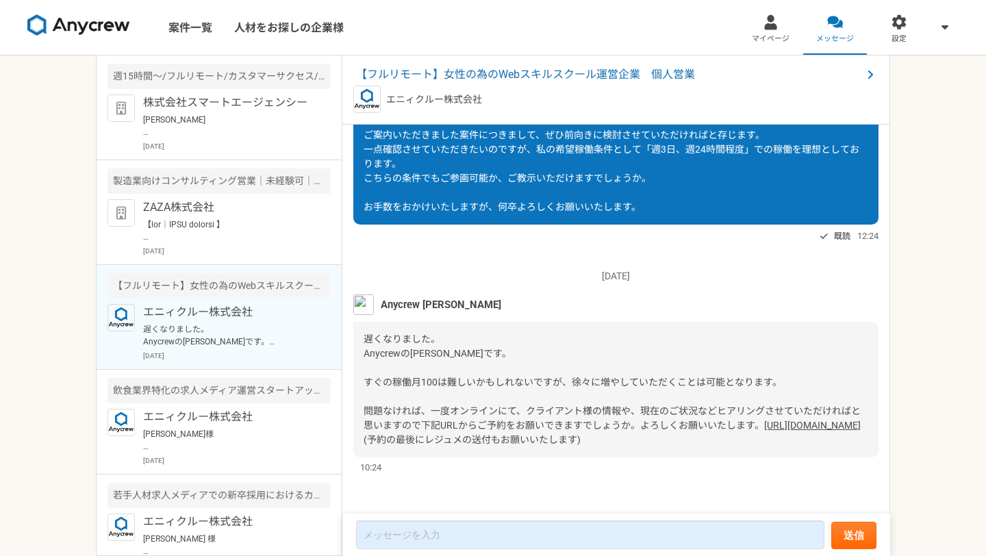
scroll to position [366, 0]
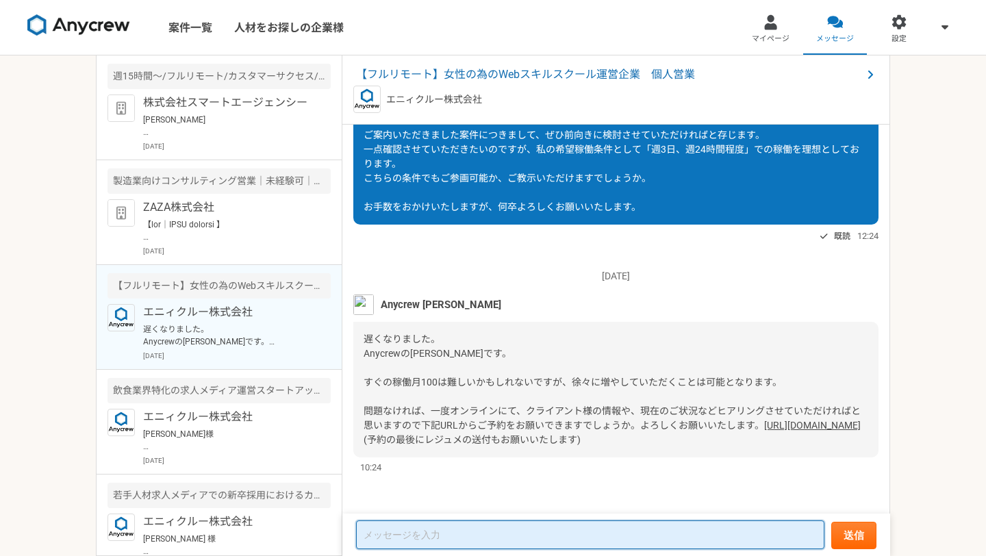
click at [494, 544] on textarea at bounding box center [590, 534] width 468 height 29
